Goal: Understand process/instructions: Learn how to perform a task or action

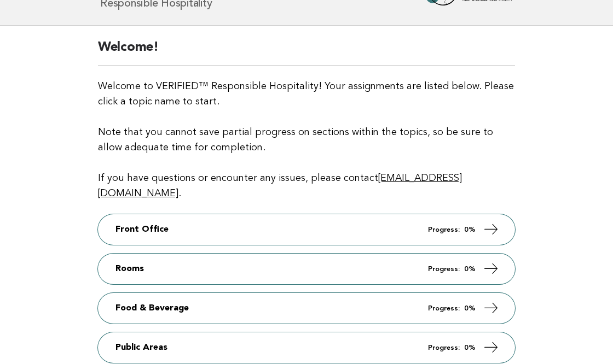
scroll to position [109, 0]
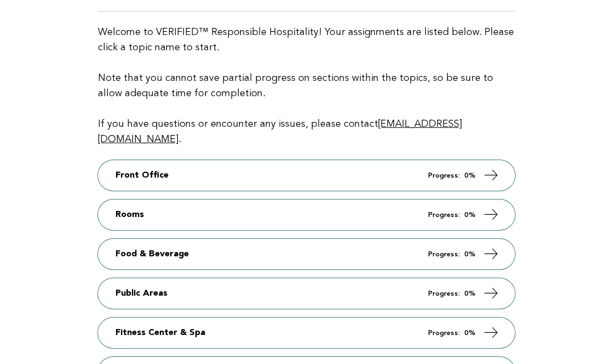
click at [570, 141] on main "Welcome! Welcome to VERIFIED™ Responsible Hospitality! Your assignments are lis…" at bounding box center [306, 200] width 613 height 456
click at [591, 121] on main "Welcome! Welcome to VERIFIED™ Responsible Hospitality! Your assignments are lis…" at bounding box center [306, 200] width 613 height 456
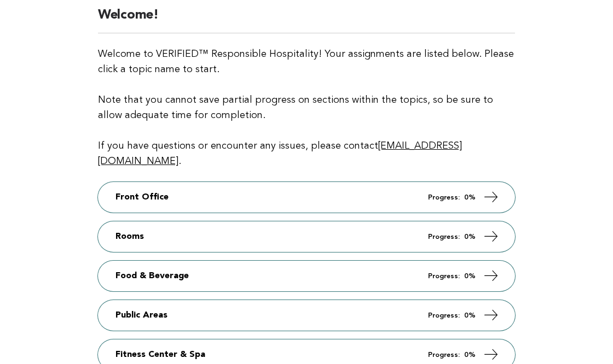
scroll to position [197, 0]
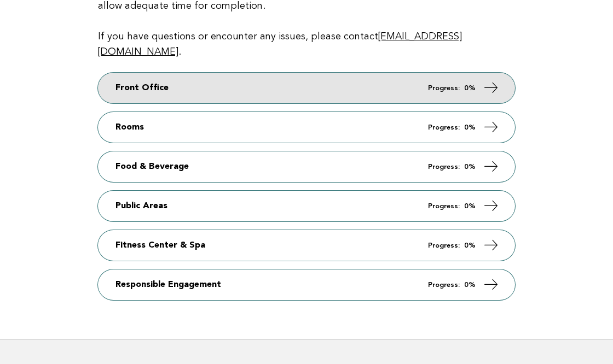
click at [479, 76] on link "Front Office Progress: 0%" at bounding box center [306, 88] width 417 height 31
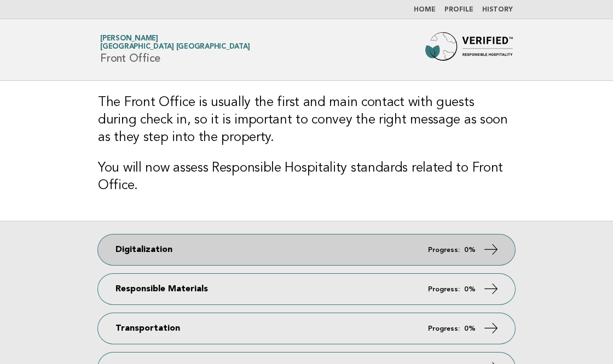
click at [484, 246] on icon at bounding box center [491, 250] width 16 height 16
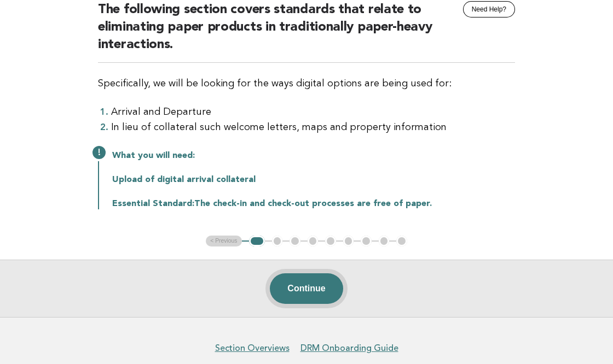
scroll to position [109, 0]
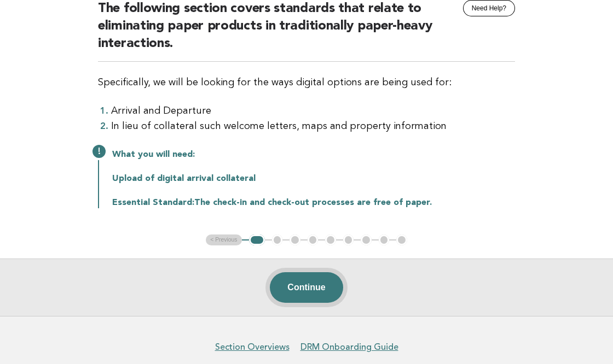
click at [301, 285] on button "Continue" at bounding box center [306, 288] width 73 height 31
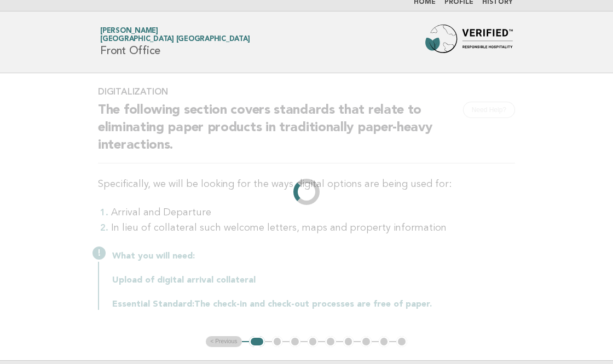
scroll to position [0, 0]
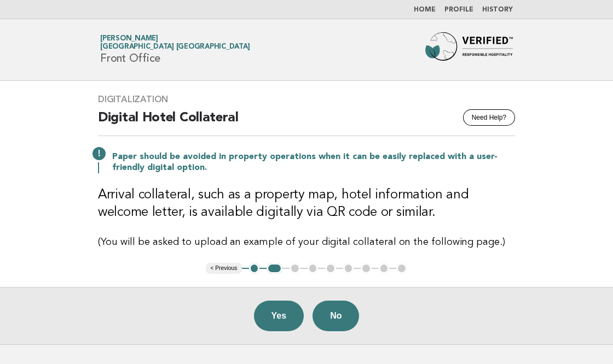
click at [595, 218] on main "Digitalization Need Help? Digital Hotel Collateral Paper should be avoided in p…" at bounding box center [306, 213] width 613 height 264
click at [485, 115] on button "Need Help?" at bounding box center [489, 117] width 52 height 16
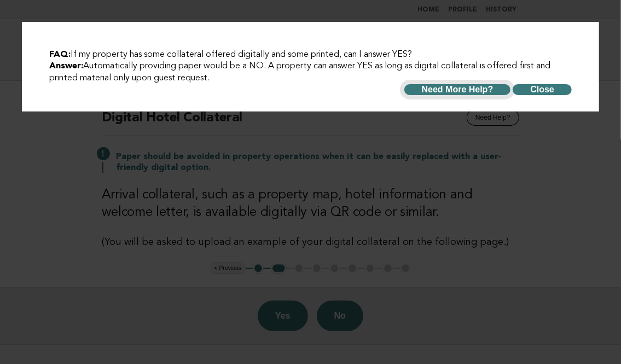
click at [456, 88] on button "Need More Help?" at bounding box center [457, 89] width 107 height 11
click at [554, 90] on button "Close" at bounding box center [542, 89] width 59 height 11
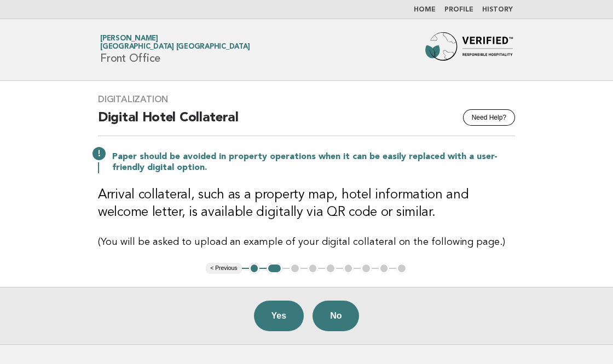
click at [294, 269] on ul "< Previous 1 2 3 4 5 6 7 8 9" at bounding box center [306, 268] width 201 height 11
click at [589, 196] on main "Digitalization Need Help? Digital Hotel Collateral Paper should be avoided in p…" at bounding box center [306, 213] width 613 height 264
click at [594, 194] on main "Digitalization Need Help? Digital Hotel Collateral Paper should be avoided in p…" at bounding box center [306, 213] width 613 height 264
click at [279, 312] on button "Yes" at bounding box center [279, 316] width 50 height 31
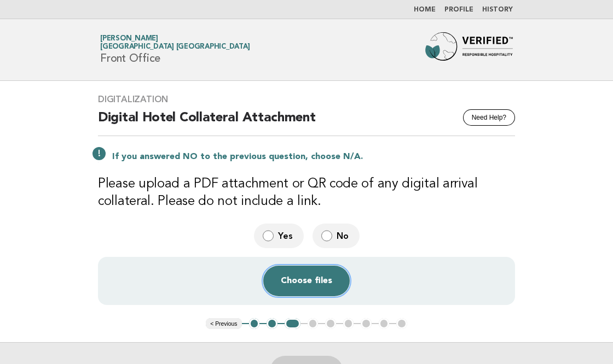
click at [312, 279] on button "Choose files" at bounding box center [306, 281] width 86 height 31
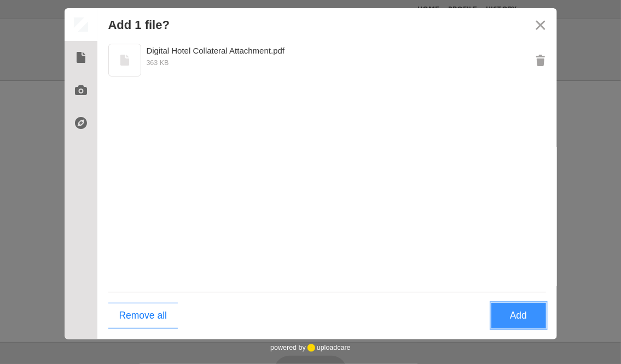
click at [512, 315] on button "Add" at bounding box center [518, 316] width 55 height 26
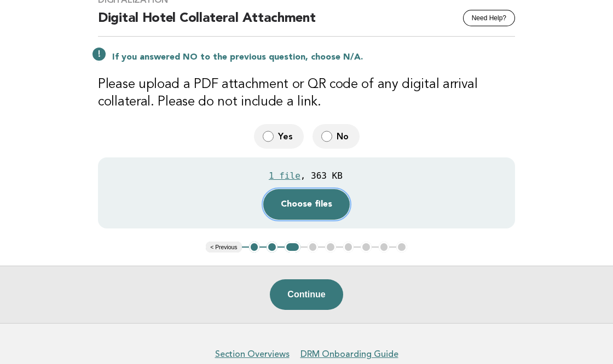
scroll to position [109, 0]
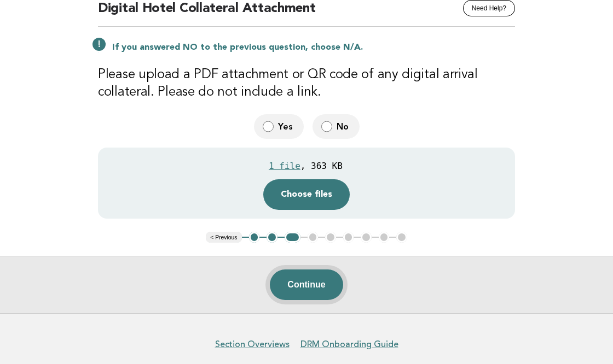
click at [317, 280] on button "Continue" at bounding box center [306, 285] width 73 height 31
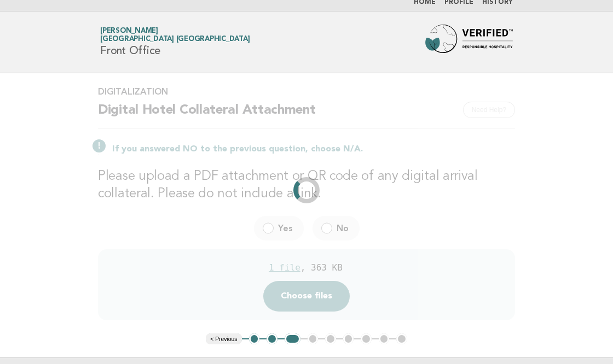
scroll to position [0, 0]
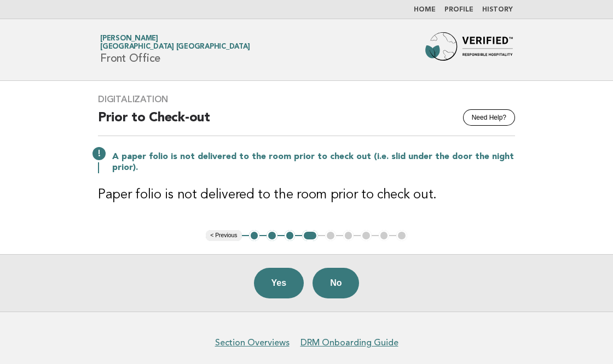
click at [134, 220] on div "Digitalization Need Help? Prior to Check-out A paper folio is not delivered to …" at bounding box center [306, 155] width 443 height 149
click at [192, 119] on h2 "Prior to Check-out" at bounding box center [306, 122] width 417 height 27
click at [508, 119] on button "Need Help?" at bounding box center [489, 117] width 52 height 16
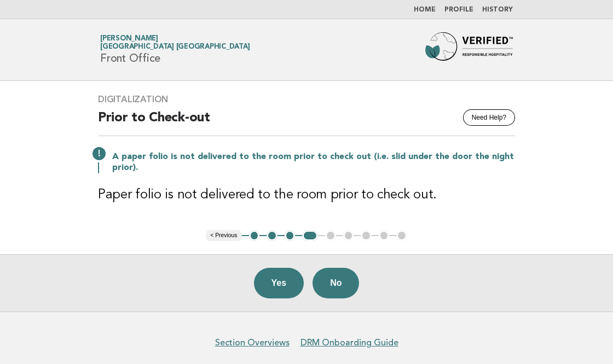
click at [553, 237] on main "Digitalization Need Help? Prior to Check-out A paper folio is not delivered to …" at bounding box center [306, 196] width 613 height 231
click at [575, 33] on header "Forbes Travel Guide Yoko Sugiura Keio Plaza Hotel Tokyo Premier Grand Front Off…" at bounding box center [306, 50] width 613 height 62
click at [311, 44] on div "Forbes Travel Guide Yoko Sugiura Keio Plaza Hotel Tokyo Premier Grand Front Off…" at bounding box center [306, 49] width 443 height 35
click at [253, 234] on button "1" at bounding box center [254, 235] width 11 height 11
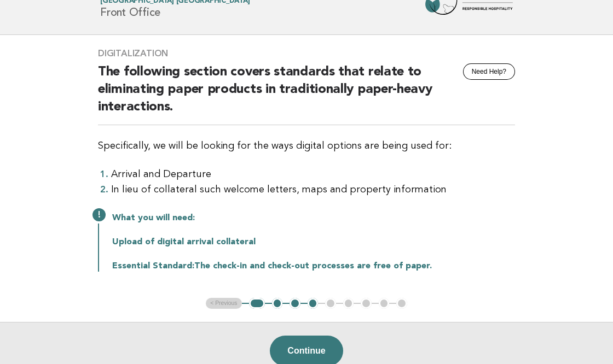
scroll to position [46, 0]
click at [217, 304] on ul "< Previous 1 2 3 4 5 6 7 8 9" at bounding box center [306, 303] width 201 height 11
click at [279, 302] on button "2" at bounding box center [277, 303] width 11 height 11
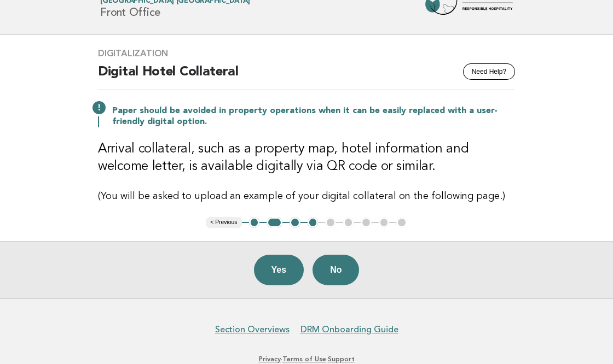
click at [297, 222] on button "3" at bounding box center [295, 222] width 11 height 11
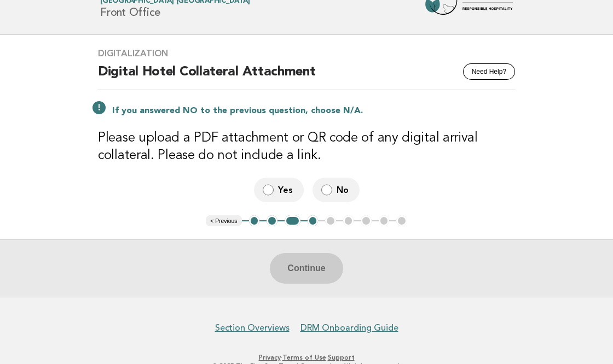
click at [311, 220] on button "4" at bounding box center [313, 221] width 11 height 11
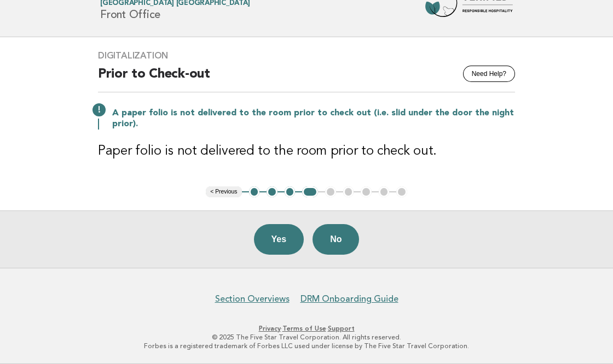
scroll to position [42, 0]
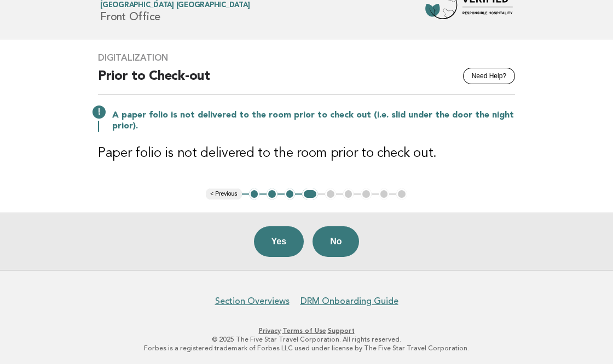
click at [271, 192] on button "2" at bounding box center [272, 194] width 11 height 11
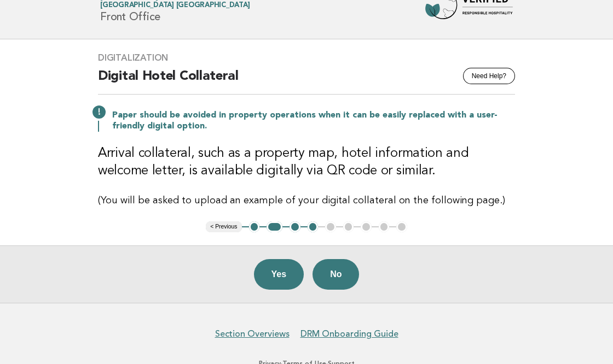
click at [255, 224] on button "1" at bounding box center [254, 227] width 11 height 11
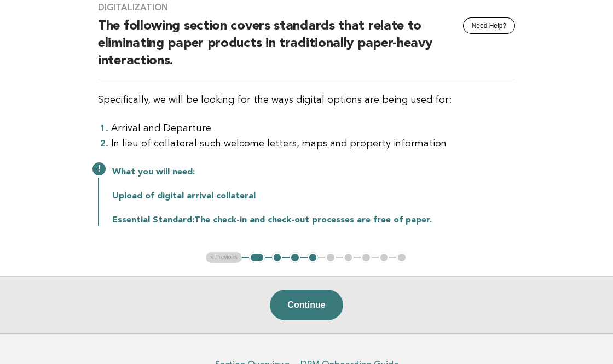
scroll to position [151, 0]
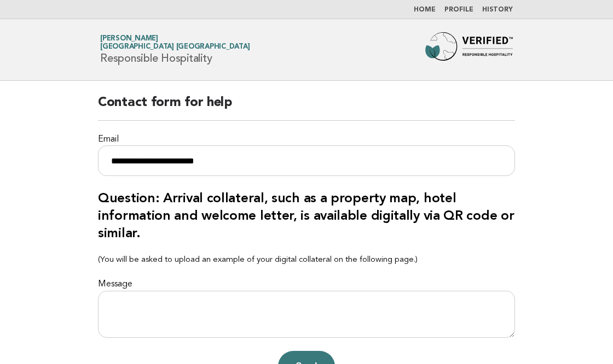
click at [583, 137] on main "**********" at bounding box center [306, 238] width 613 height 314
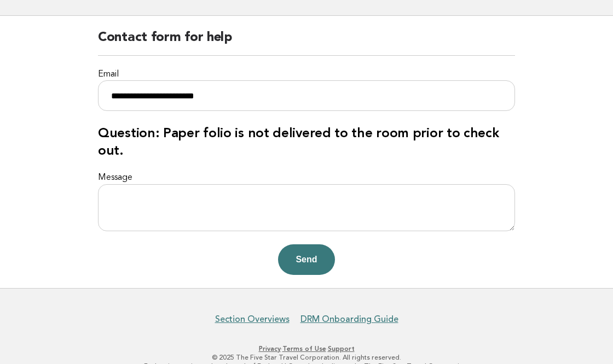
scroll to position [66, 0]
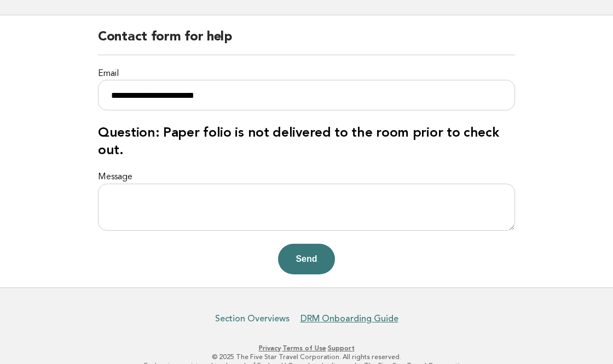
click at [244, 314] on link "Section Overviews" at bounding box center [252, 319] width 74 height 11
click at [365, 314] on link "DRM Onboarding Guide" at bounding box center [349, 319] width 98 height 11
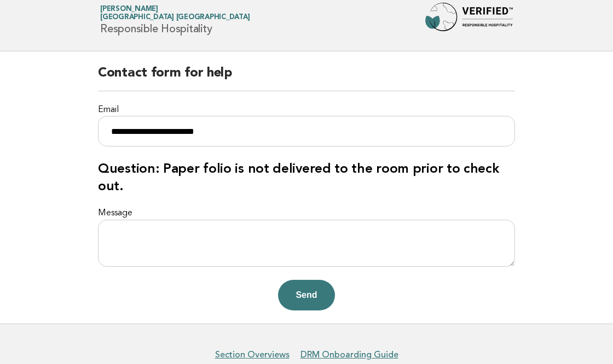
scroll to position [0, 0]
